Goal: Information Seeking & Learning: Learn about a topic

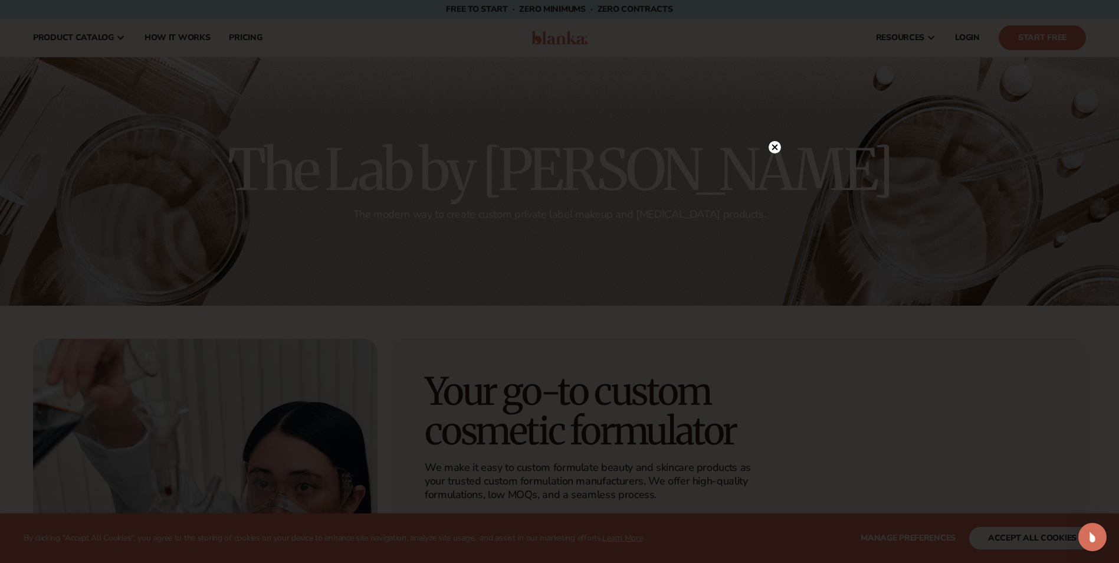
scroll to position [59, 0]
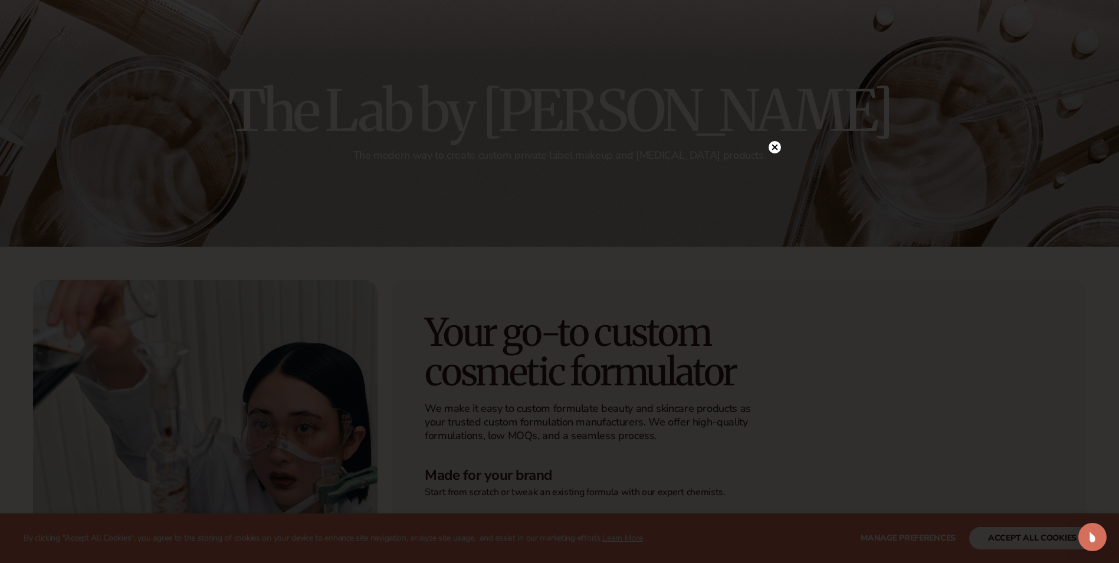
click at [775, 147] on icon at bounding box center [775, 147] width 6 height 6
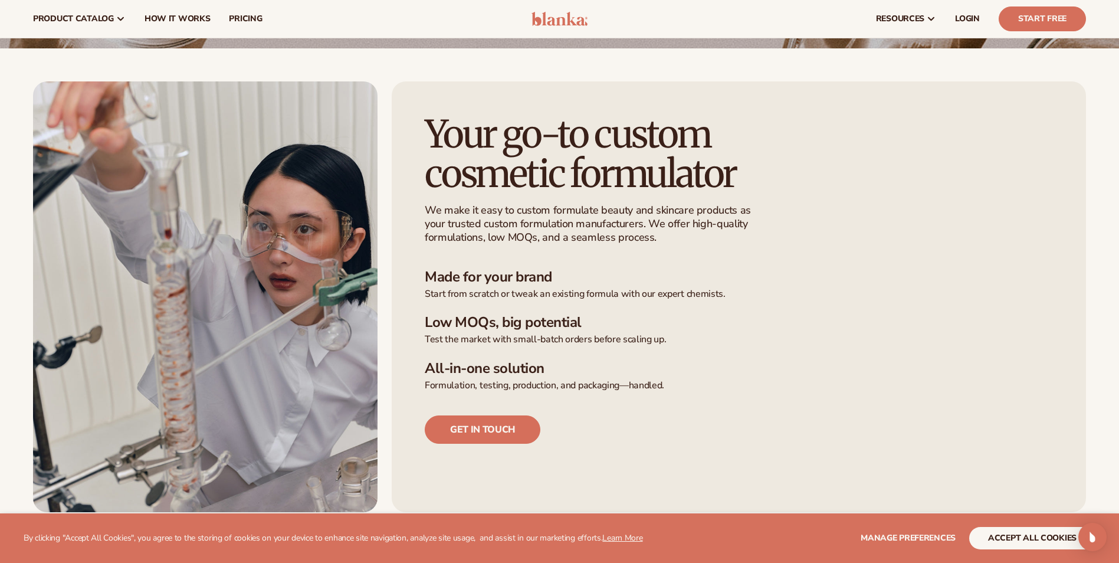
scroll to position [0, 0]
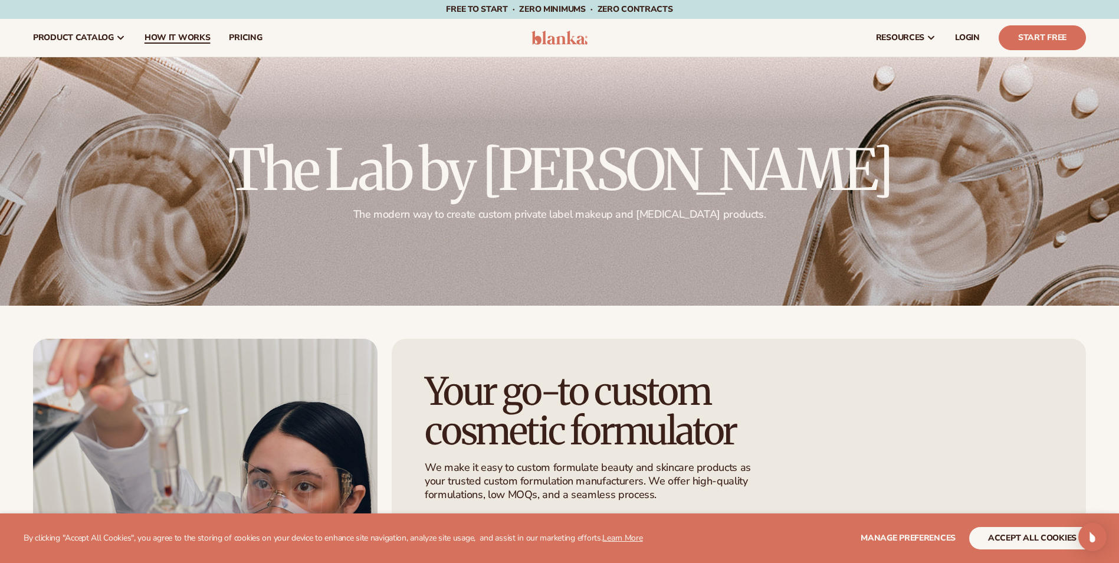
click at [167, 40] on span "How It Works" at bounding box center [178, 37] width 66 height 9
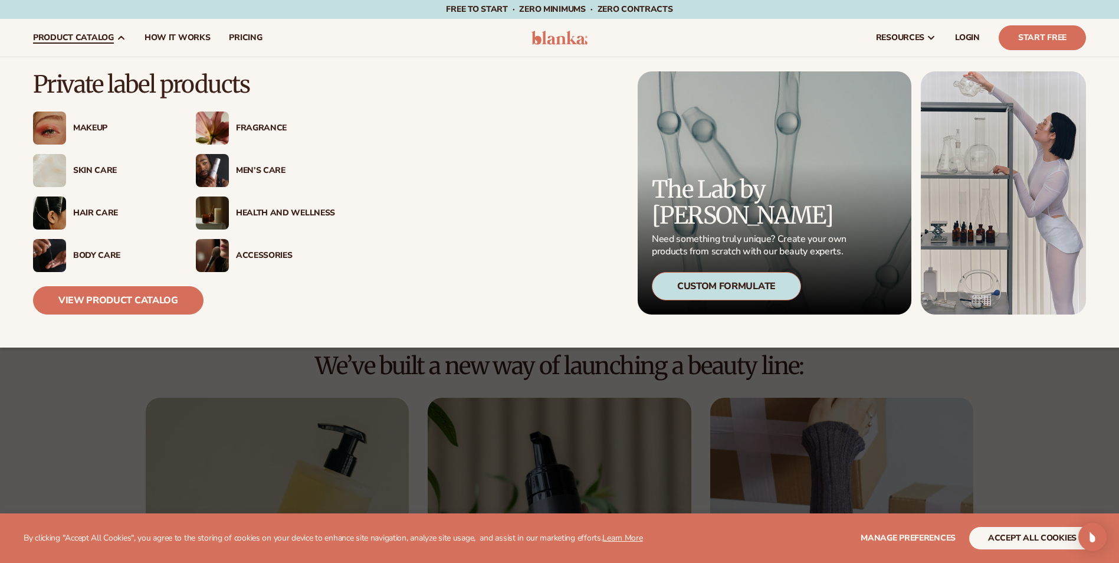
click at [94, 166] on div "Skin Care" at bounding box center [122, 171] width 99 height 10
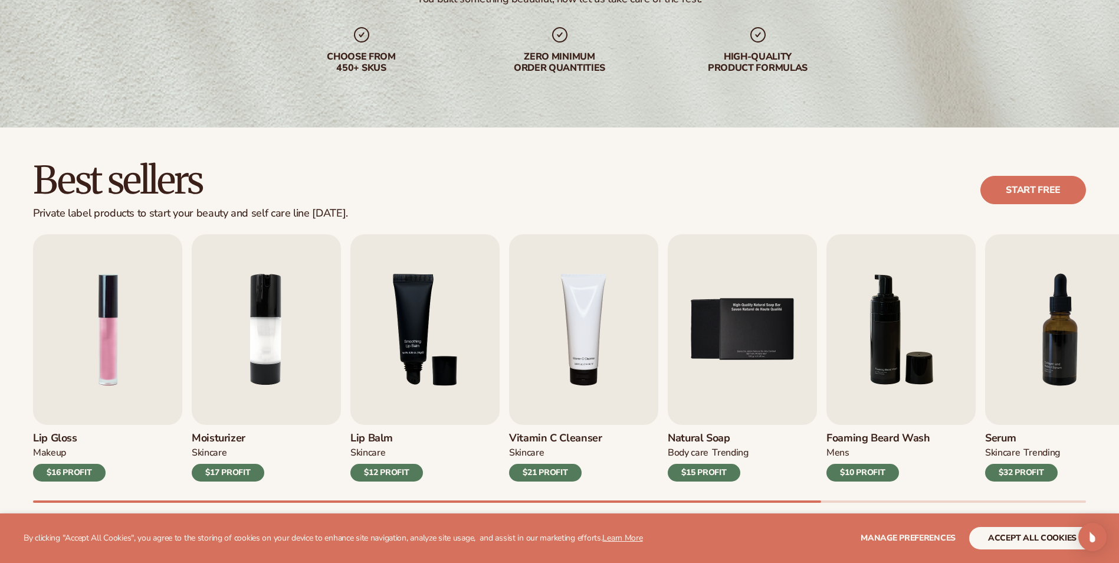
scroll to position [236, 0]
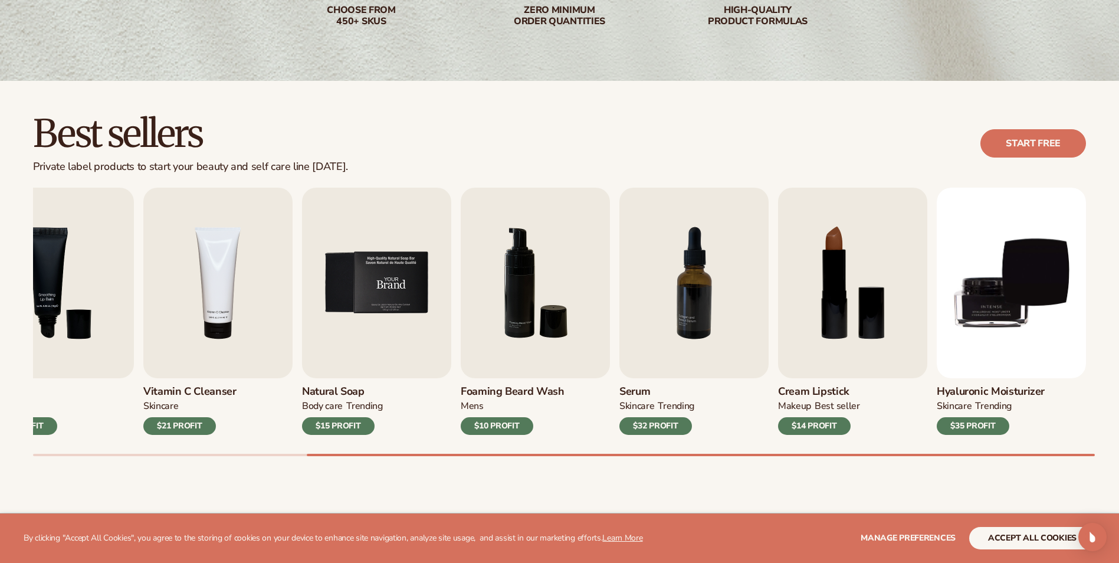
click at [387, 306] on img "5 / 9" at bounding box center [376, 283] width 149 height 191
click at [362, 422] on div "$15 PROFIT" at bounding box center [338, 426] width 73 height 18
click at [1024, 536] on button "accept all cookies" at bounding box center [1032, 538] width 126 height 22
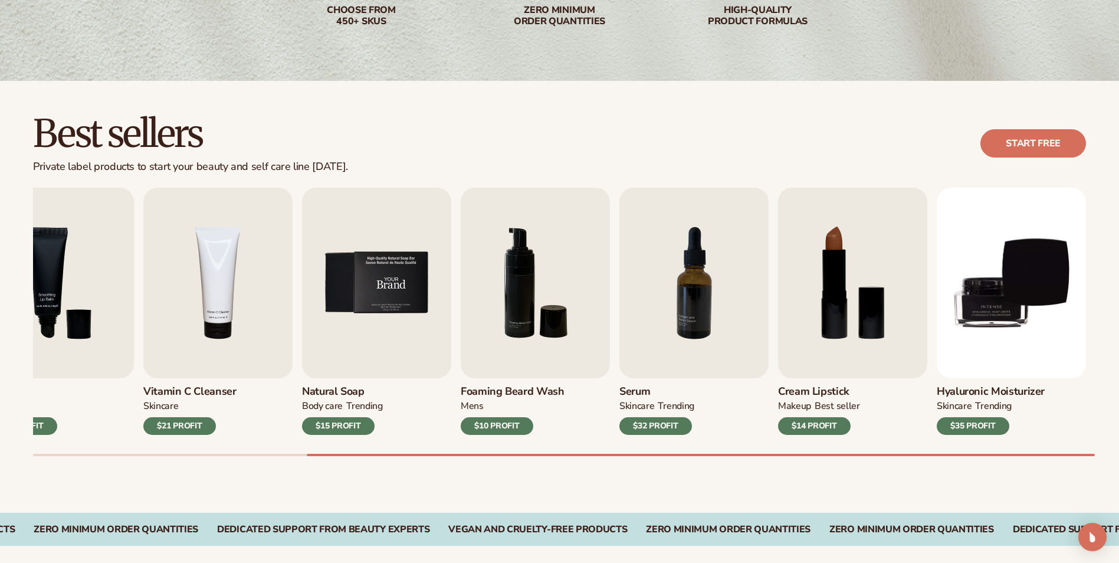
click at [368, 357] on img "5 / 9" at bounding box center [376, 283] width 149 height 191
click at [352, 424] on div "$15 PROFIT" at bounding box center [338, 426] width 73 height 18
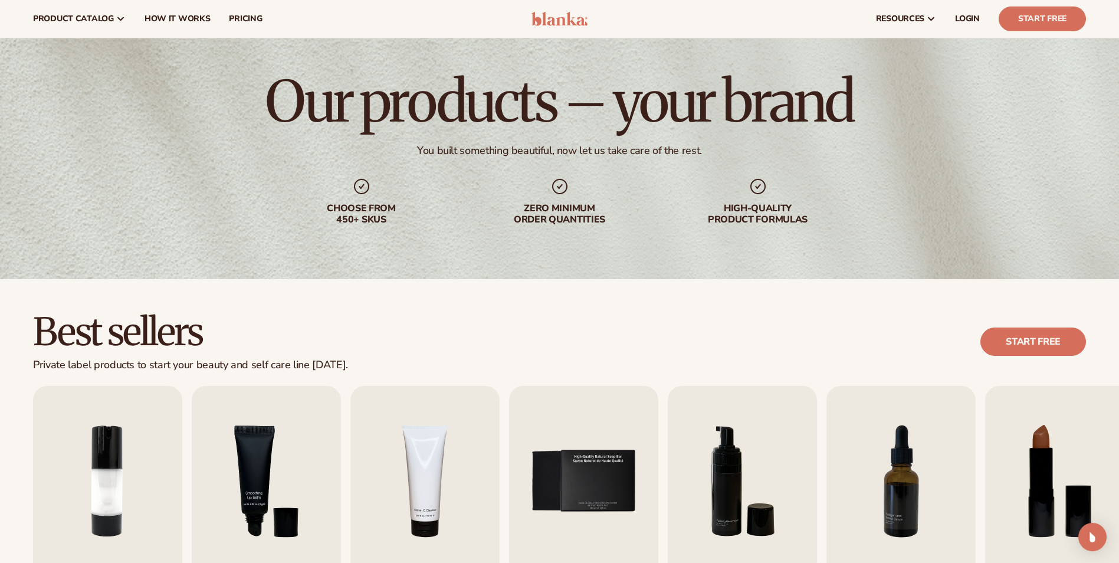
scroll to position [0, 0]
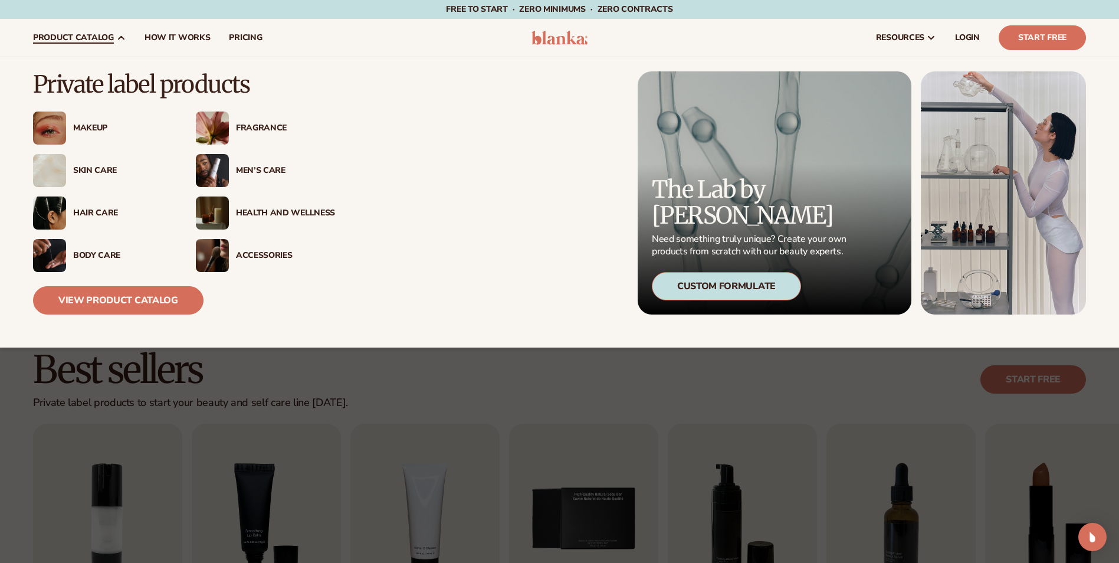
click at [219, 211] on img at bounding box center [212, 212] width 33 height 33
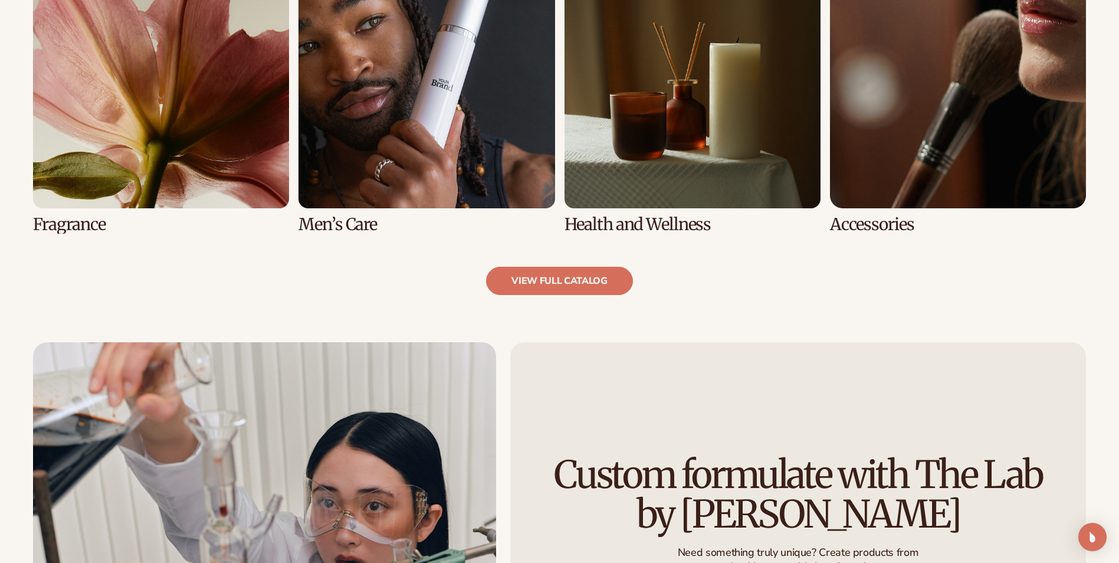
scroll to position [1239, 0]
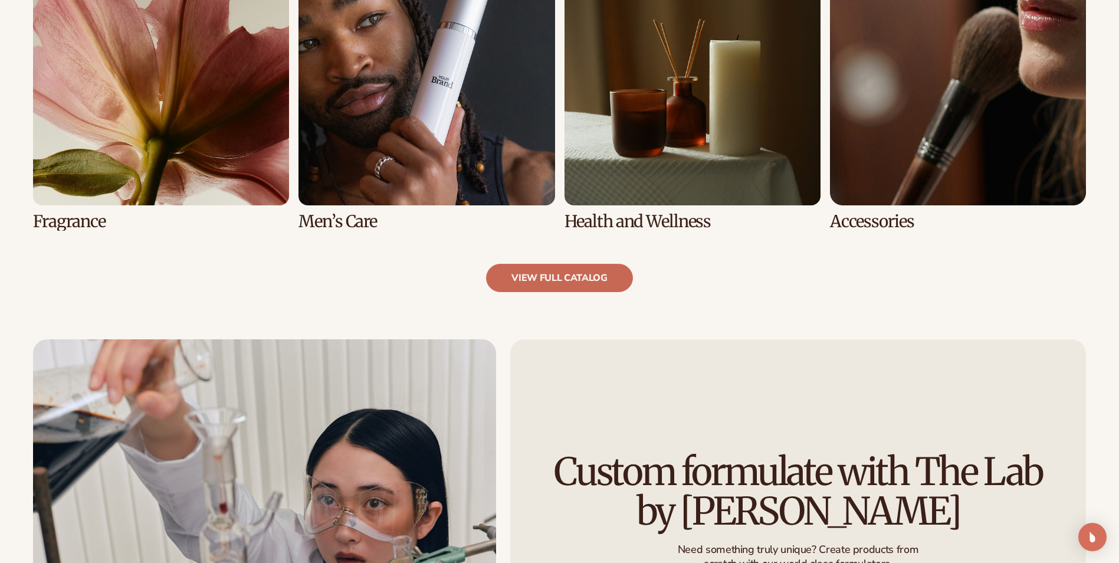
click at [563, 283] on link "view full catalog" at bounding box center [559, 278] width 147 height 28
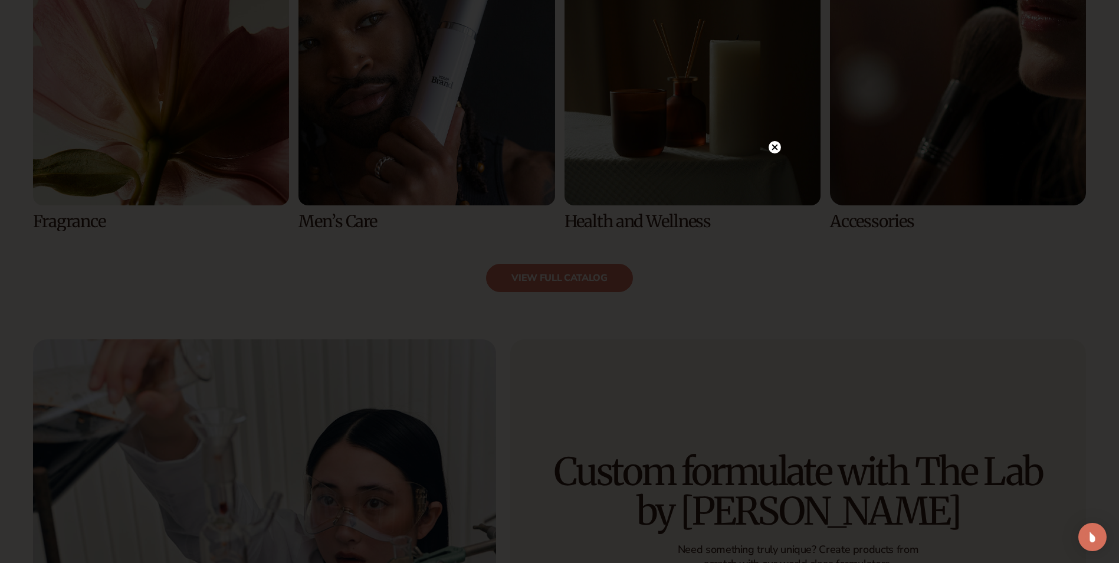
click at [776, 147] on circle at bounding box center [775, 147] width 12 height 12
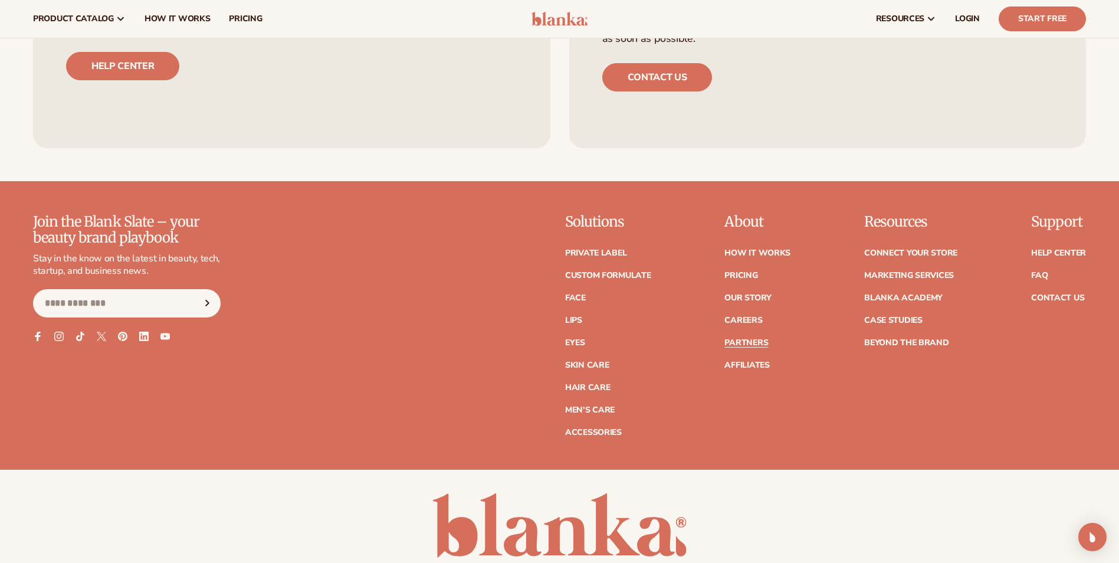
scroll to position [2126, 0]
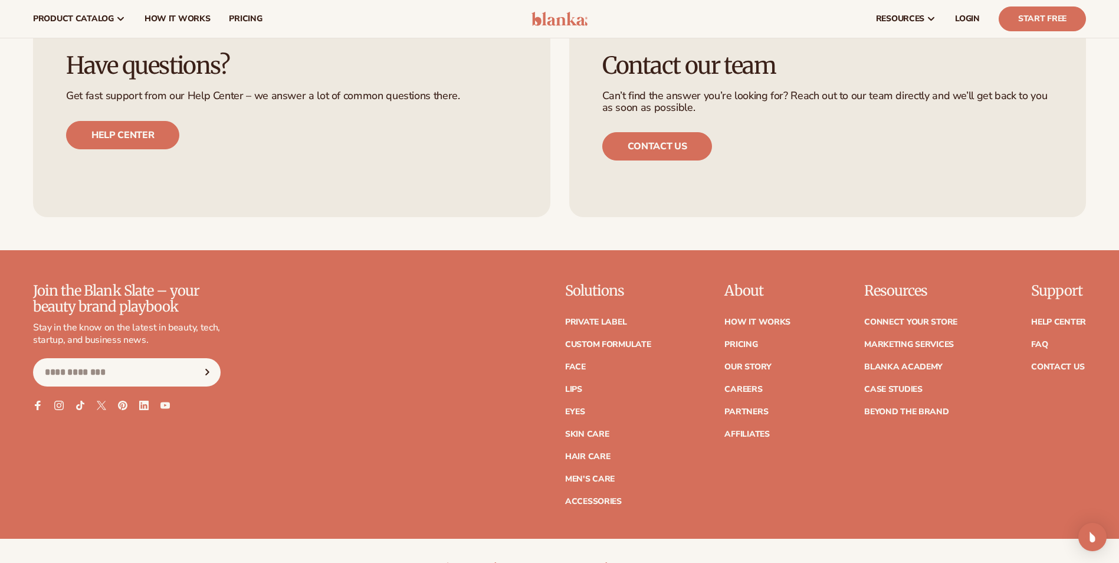
click at [743, 337] on ul "How It Works Pricing Our Story Careers Partners Affiliates" at bounding box center [757, 372] width 66 height 132
click at [746, 342] on link "Pricing" at bounding box center [740, 344] width 33 height 8
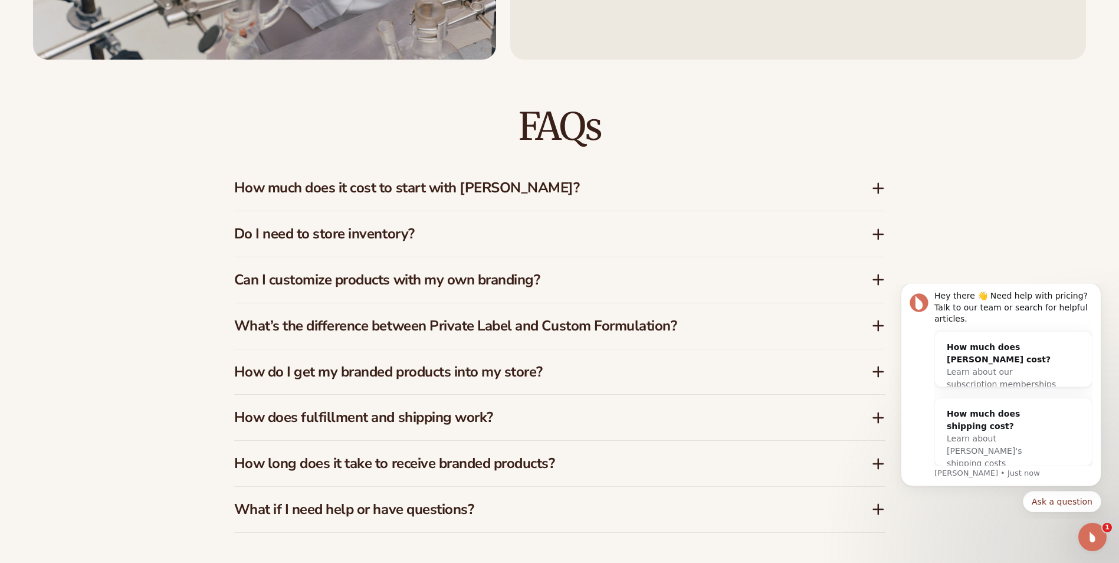
scroll to position [1829, 0]
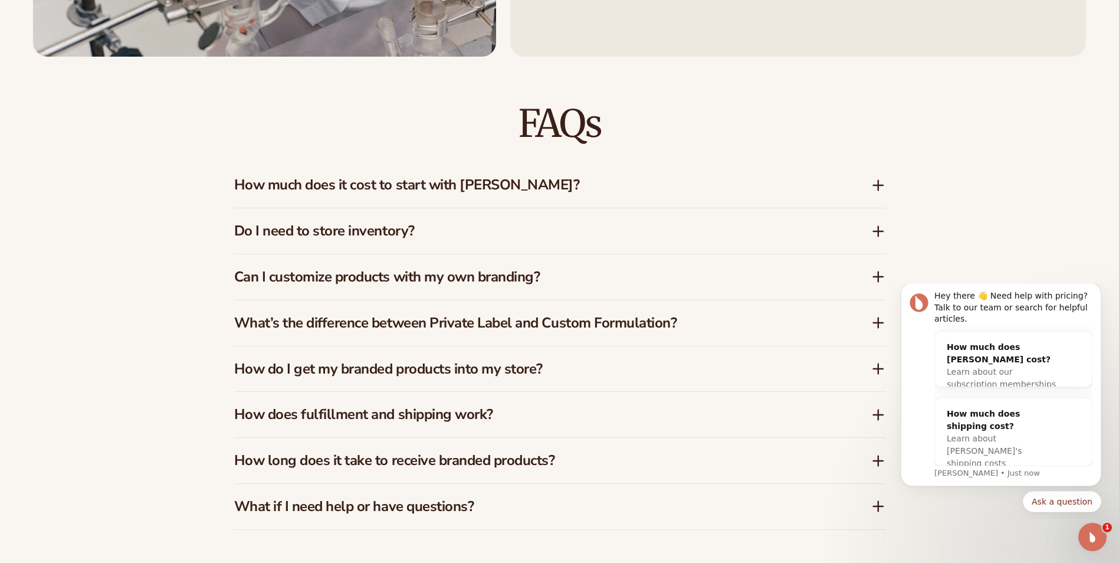
click at [878, 276] on icon at bounding box center [878, 276] width 0 height 9
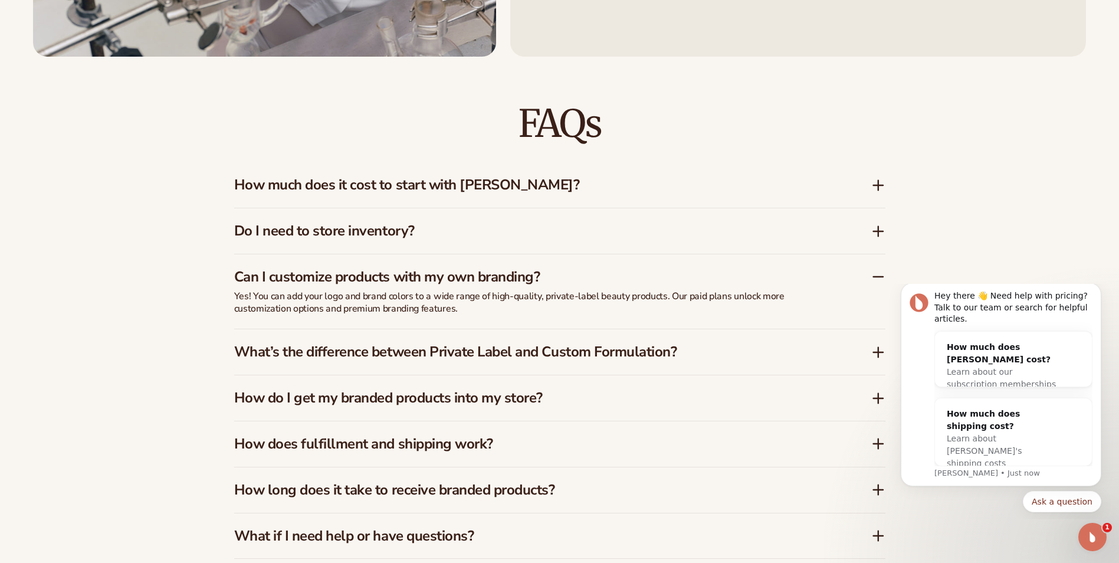
click at [875, 229] on icon at bounding box center [878, 231] width 14 height 14
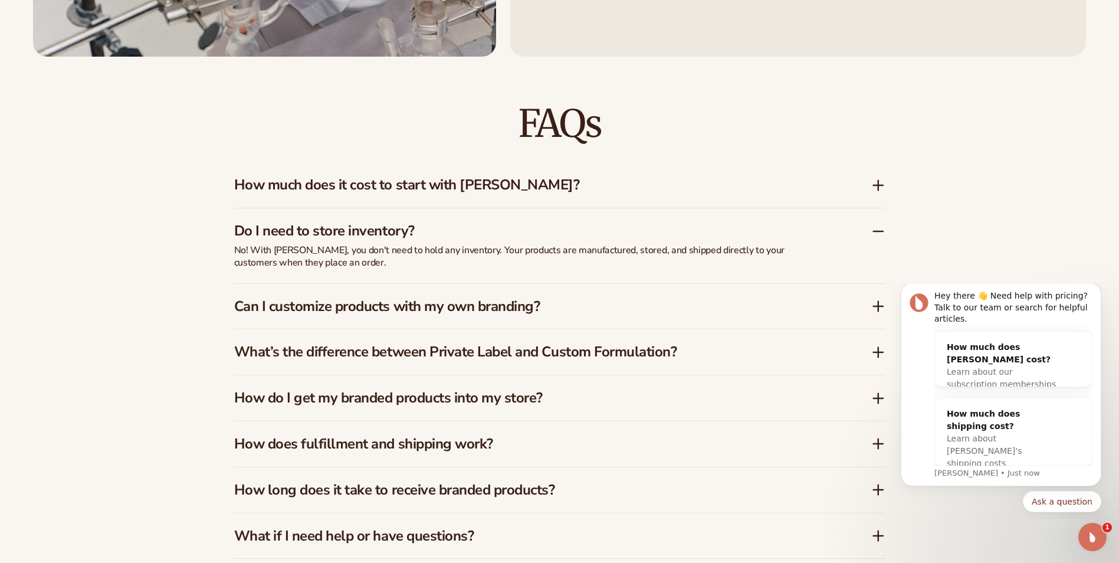
click at [875, 185] on icon at bounding box center [878, 185] width 9 height 0
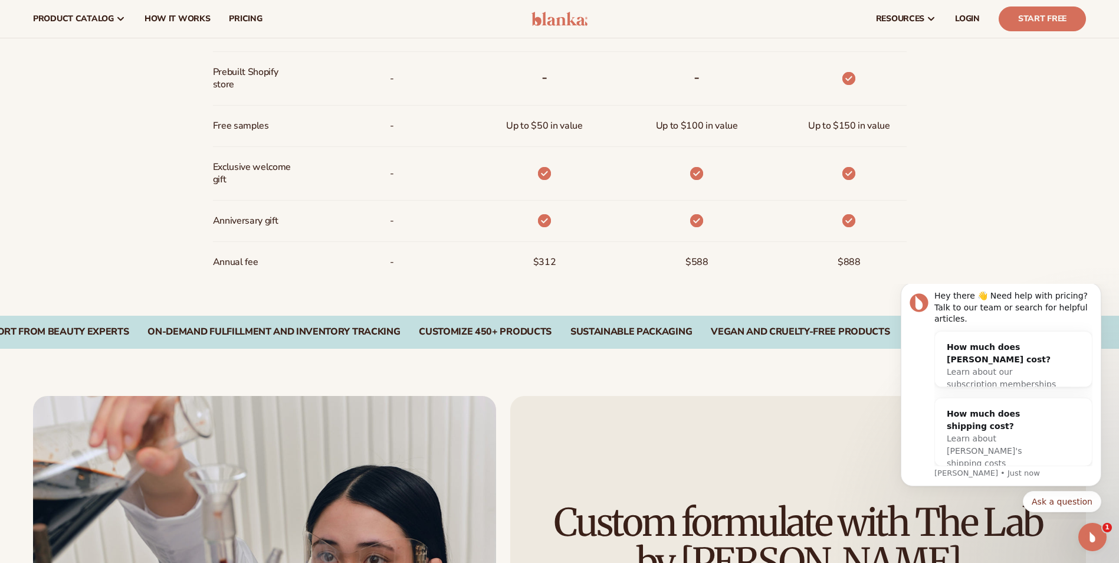
scroll to position [1003, 0]
